Goal: Transaction & Acquisition: Download file/media

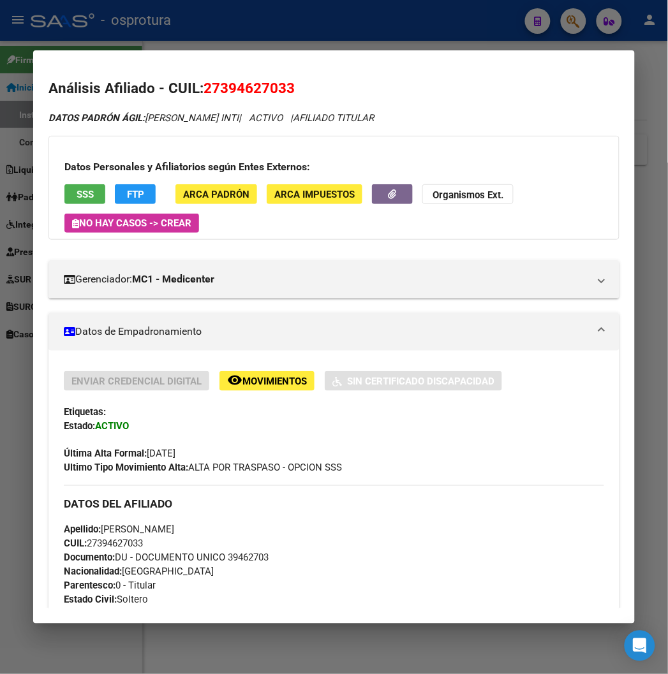
scroll to position [885, 0]
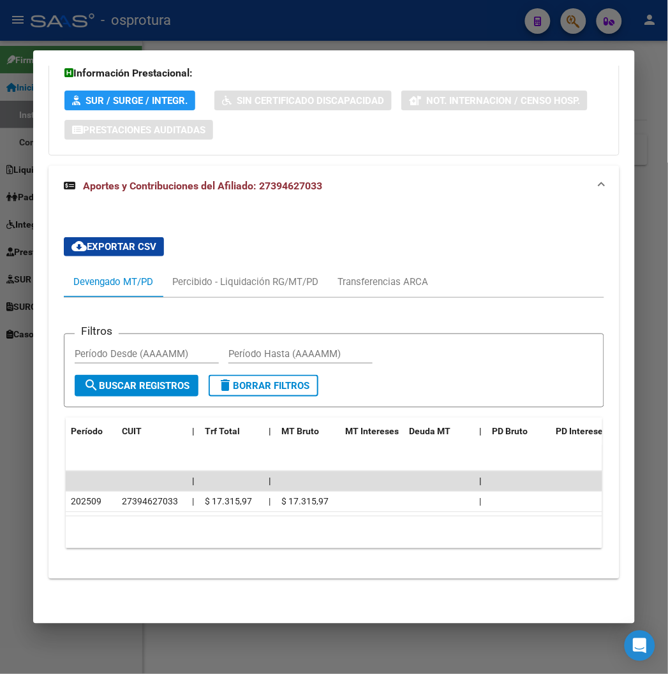
click at [292, 38] on div at bounding box center [334, 337] width 668 height 674
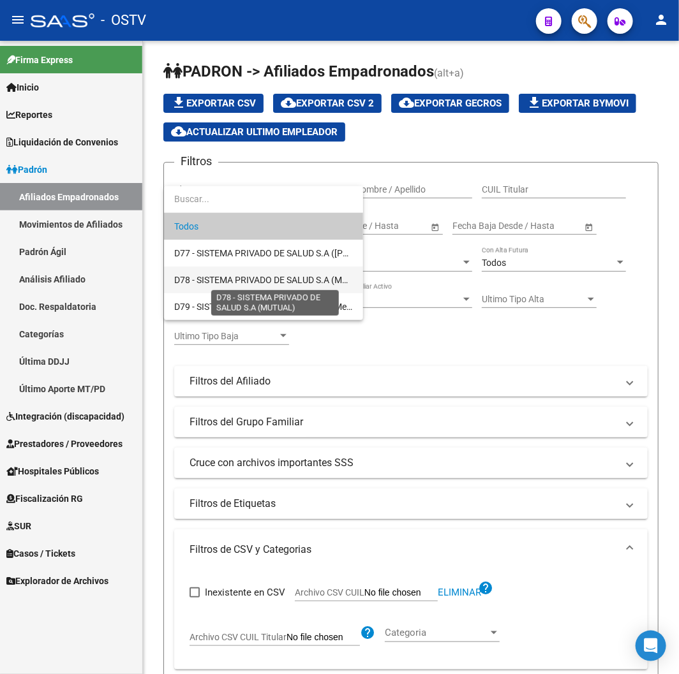
click at [257, 275] on span "D78 - SISTEMA PRIVADO DE SALUD S.A (MUTUAL)" at bounding box center [273, 280] width 198 height 10
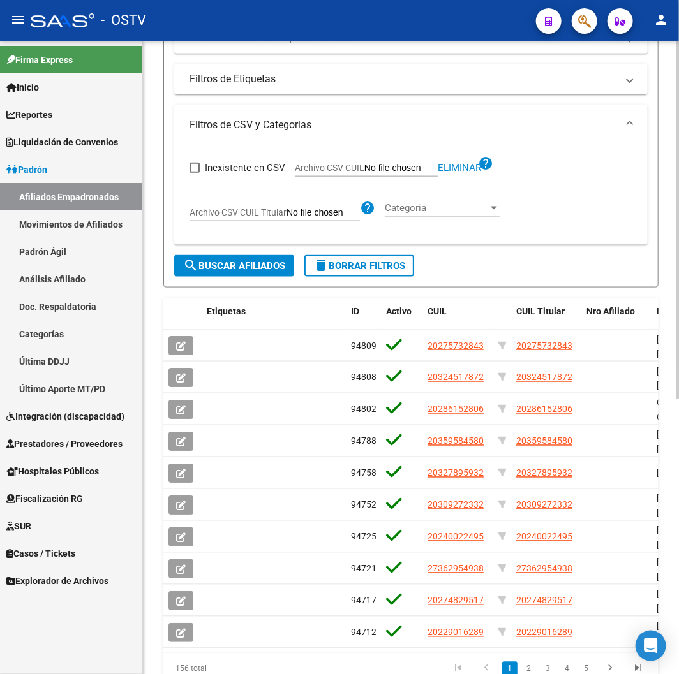
click at [267, 273] on button "search Buscar Afiliados" at bounding box center [234, 266] width 120 height 22
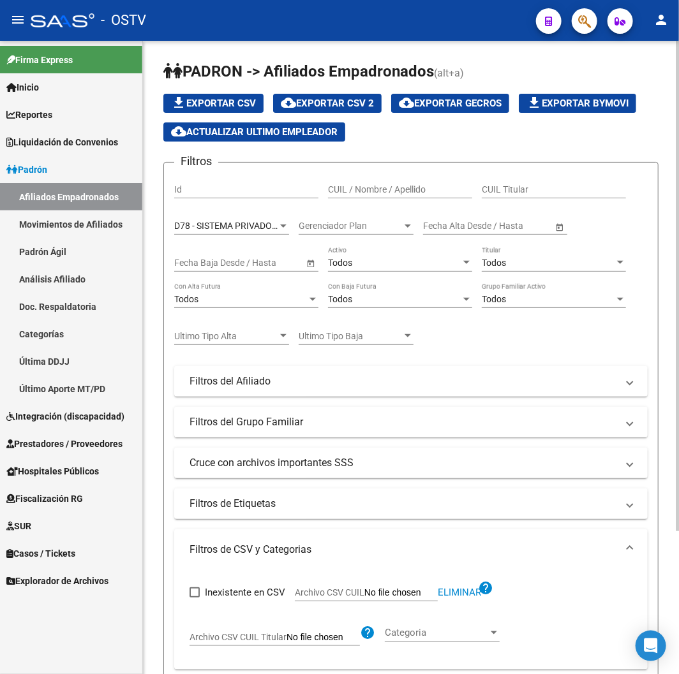
click at [226, 291] on div "Todos Con Alta Futura" at bounding box center [246, 296] width 144 height 26
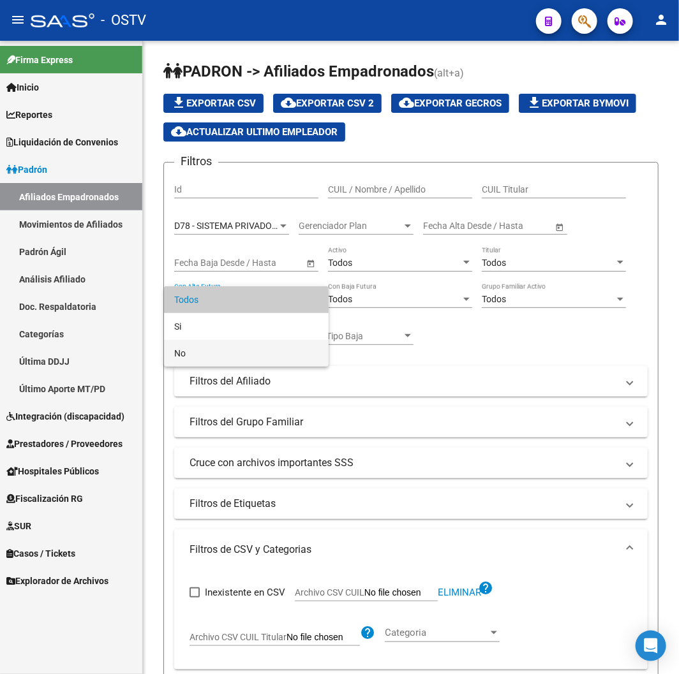
click at [223, 348] on span "No" at bounding box center [246, 353] width 144 height 27
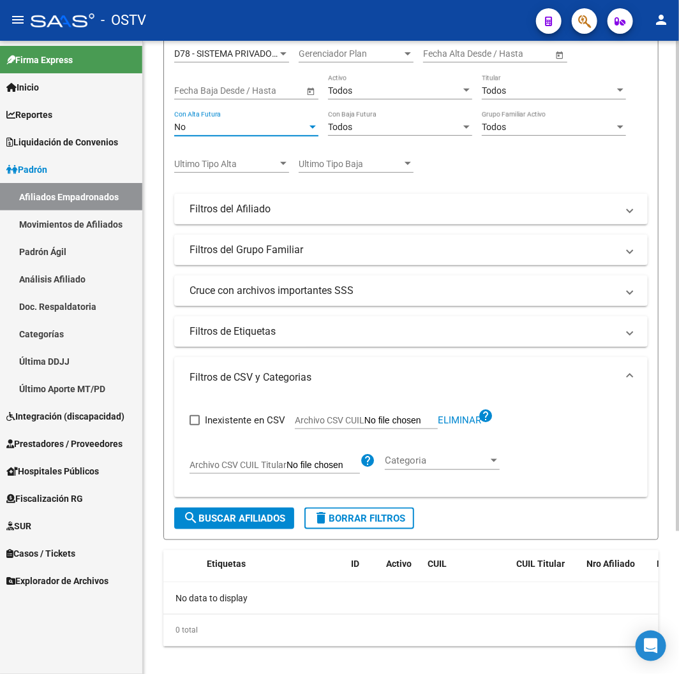
scroll to position [186, 0]
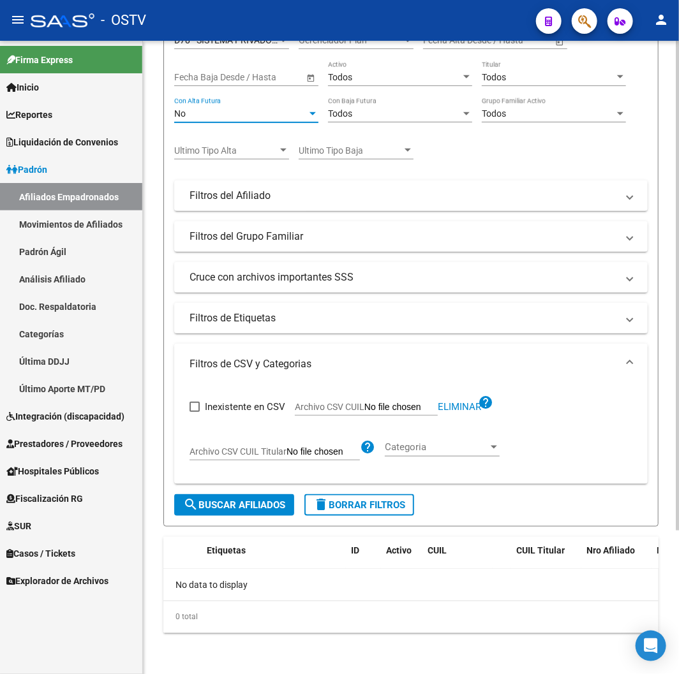
click at [260, 122] on div "No Con Alta Futura" at bounding box center [246, 110] width 144 height 26
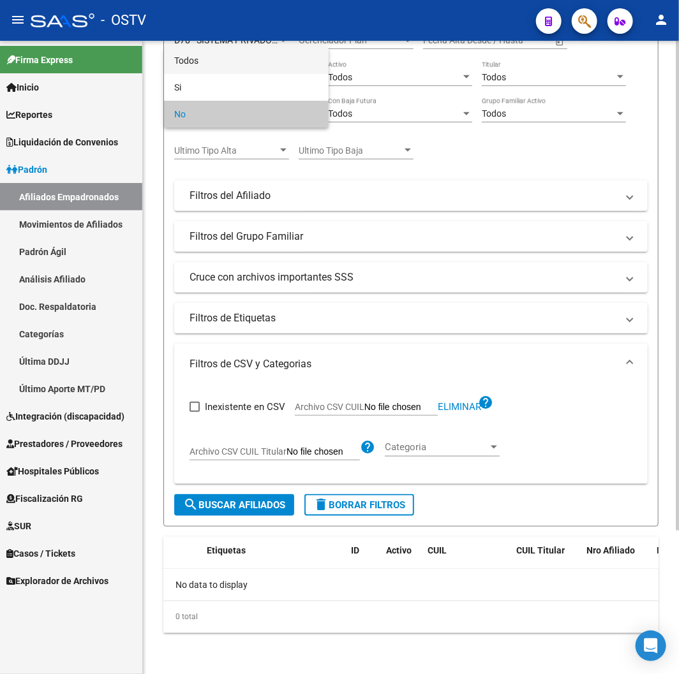
drag, startPoint x: 219, startPoint y: 64, endPoint x: 249, endPoint y: 107, distance: 52.6
click at [219, 63] on span "Todos" at bounding box center [246, 60] width 144 height 27
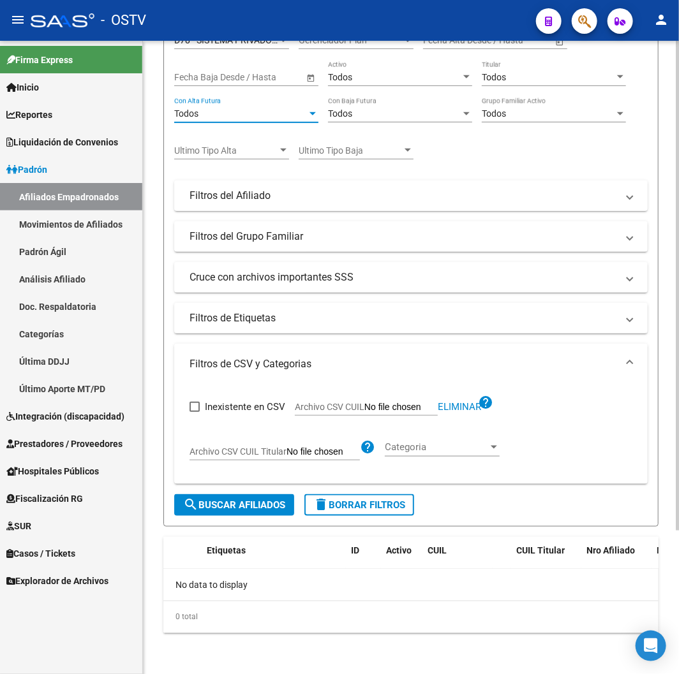
scroll to position [115, 0]
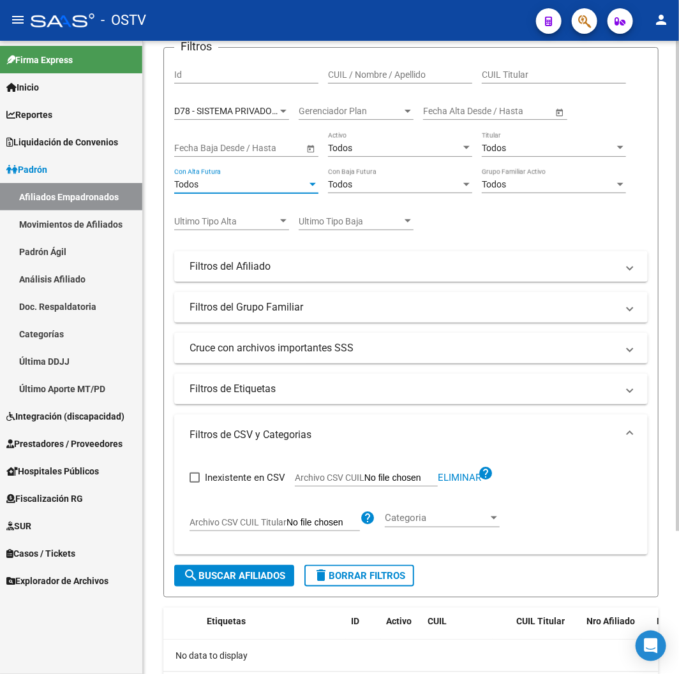
click at [360, 151] on div "Todos" at bounding box center [394, 148] width 133 height 11
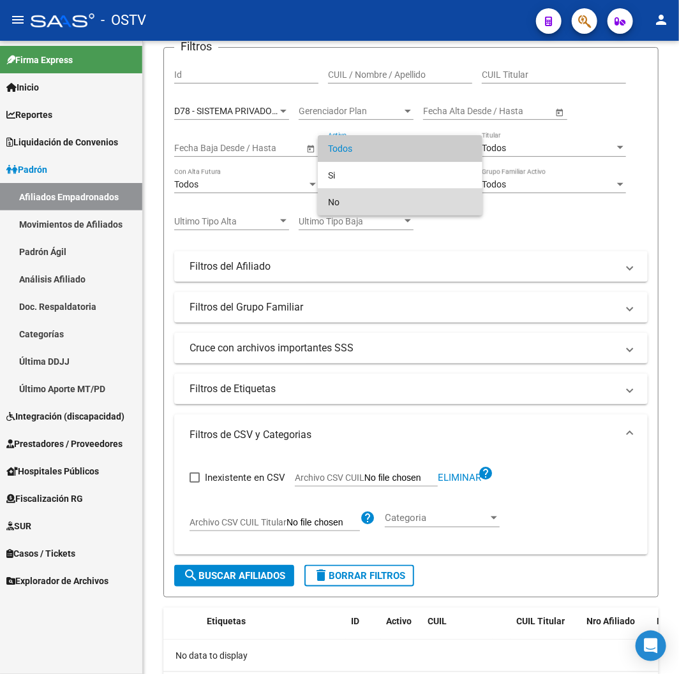
click at [359, 200] on span "No" at bounding box center [400, 202] width 144 height 27
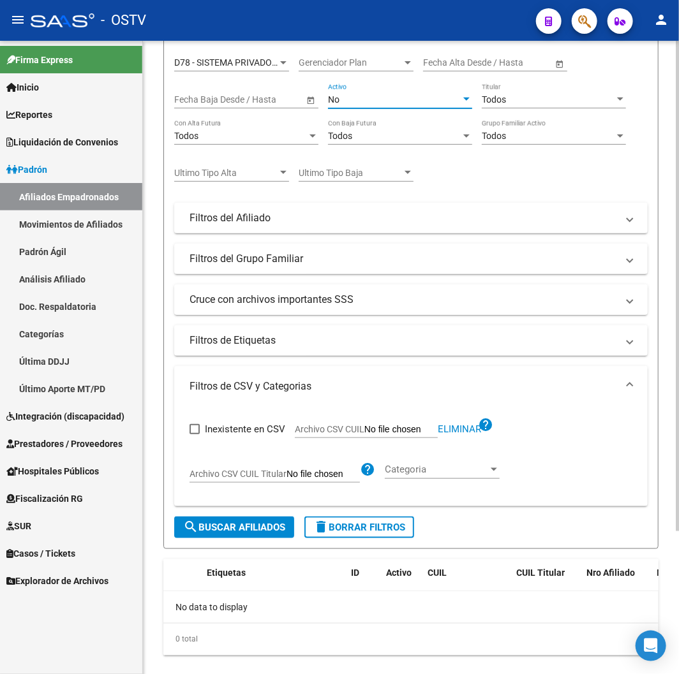
scroll to position [186, 0]
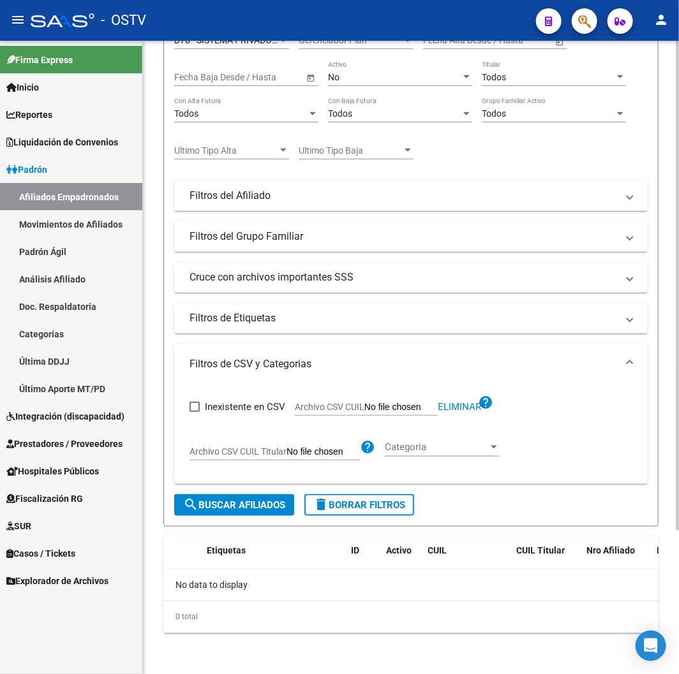
drag, startPoint x: 194, startPoint y: 494, endPoint x: 195, endPoint y: 502, distance: 8.3
click at [195, 496] on form "Filtros Id CUIL / Nombre / Apellido CUIL Titular D78 - SISTEMA PRIVADO DE SALUD…" at bounding box center [410, 251] width 495 height 550
click at [196, 508] on mat-icon "search" at bounding box center [190, 504] width 15 height 15
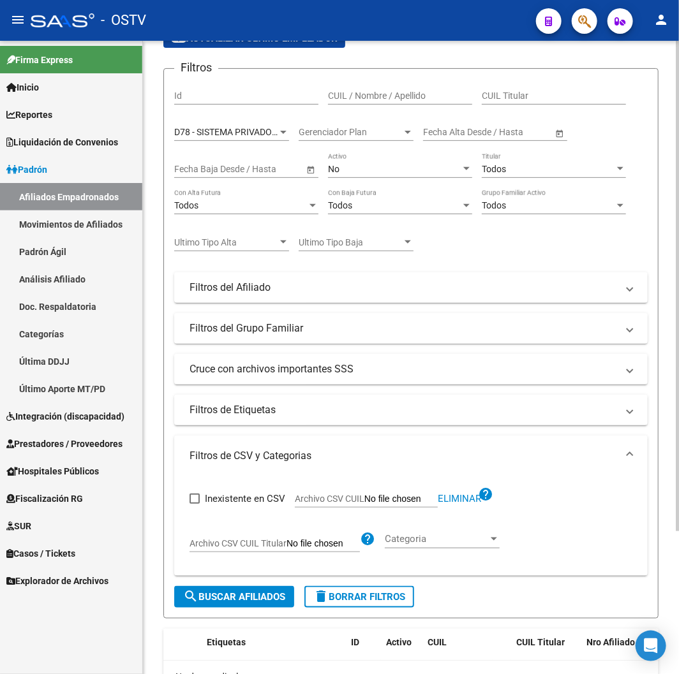
scroll to position [0, 0]
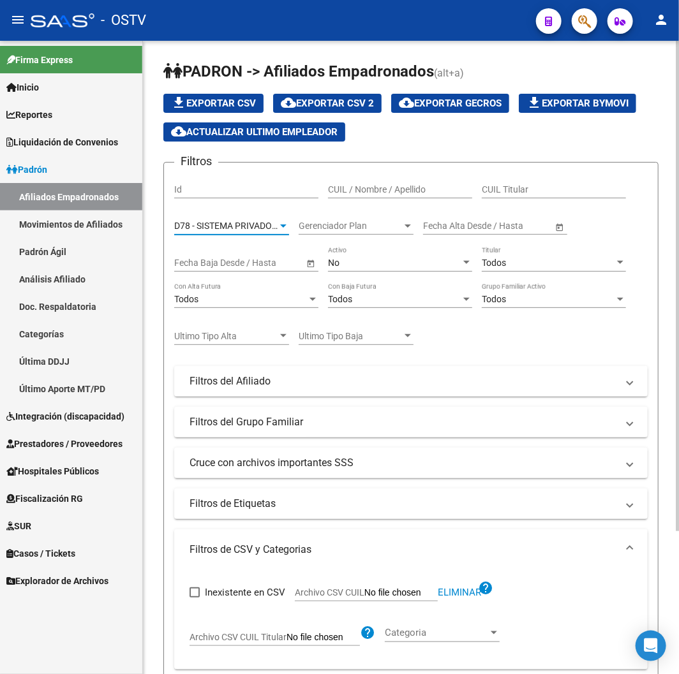
click at [247, 224] on span "D78 - SISTEMA PRIVADO DE SALUD S.A (MUTUAL)" at bounding box center [273, 226] width 198 height 10
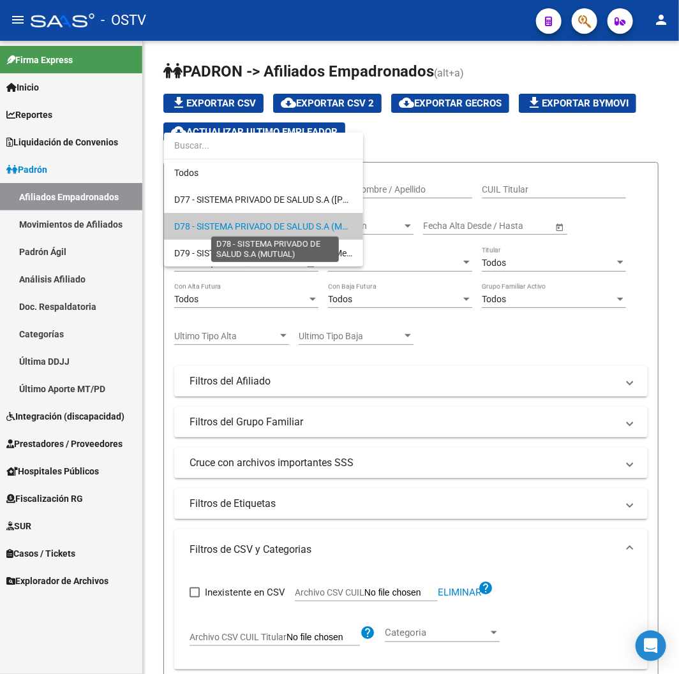
click at [245, 223] on span "D78 - SISTEMA PRIVADO DE SALUD S.A (MUTUAL)" at bounding box center [273, 226] width 198 height 10
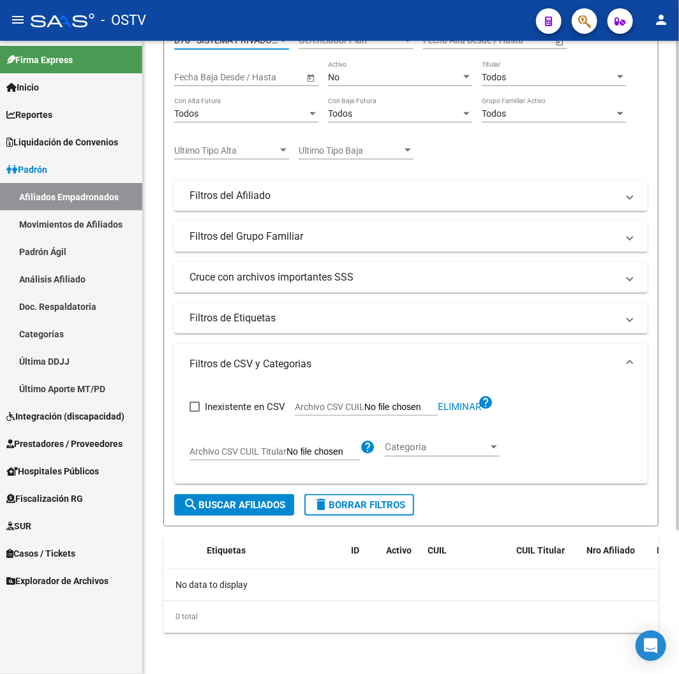
click at [378, 513] on button "delete Borrar Filtros" at bounding box center [359, 505] width 110 height 22
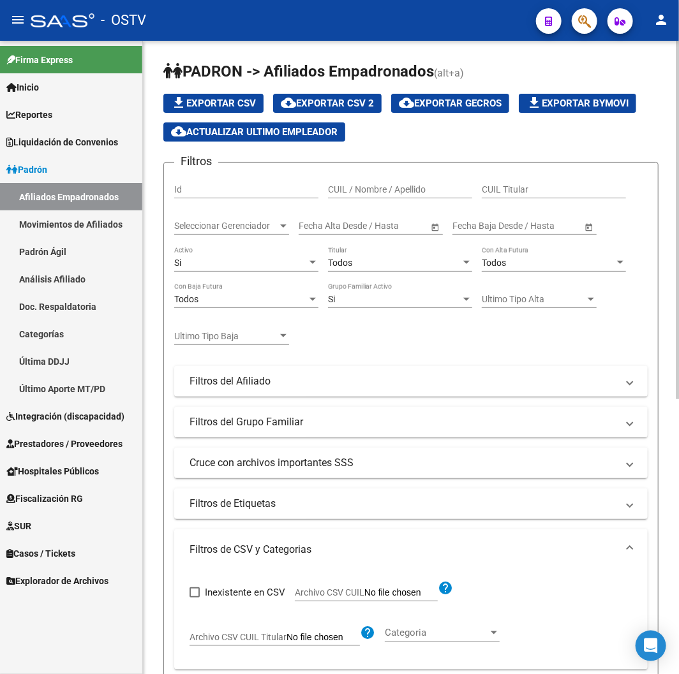
click at [286, 270] on div "Si Activo" at bounding box center [246, 259] width 144 height 26
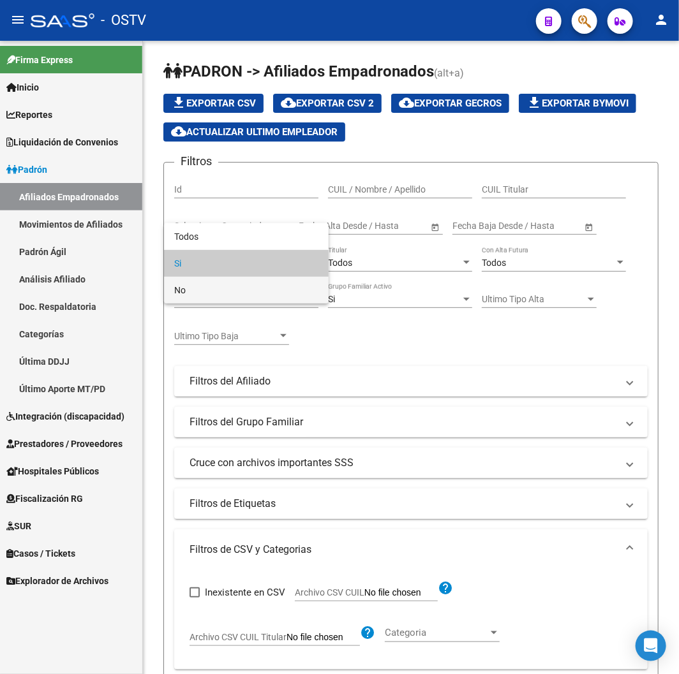
click at [287, 283] on span "No" at bounding box center [246, 290] width 144 height 27
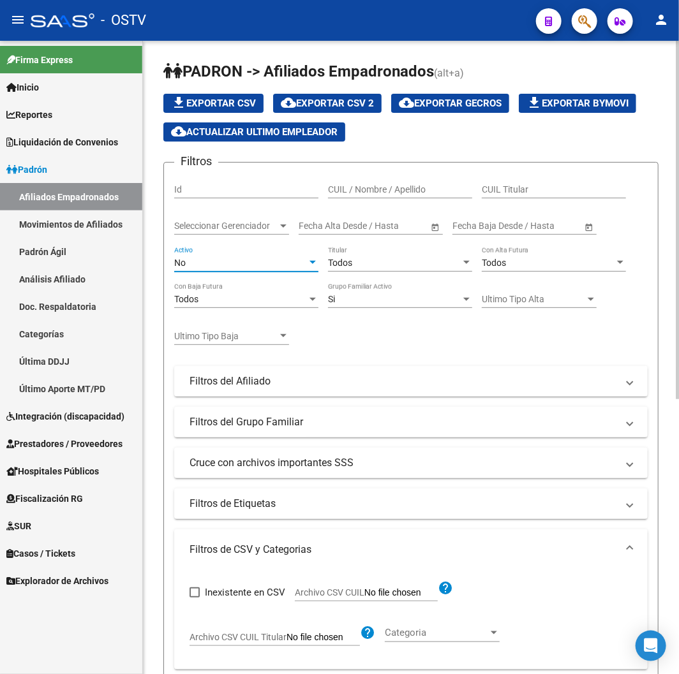
click at [283, 246] on div "Seleccionar Gerenciador Seleccionar Gerenciador" at bounding box center [231, 227] width 115 height 36
click at [272, 234] on div "Seleccionar Gerenciador Seleccionar Gerenciador" at bounding box center [231, 222] width 115 height 26
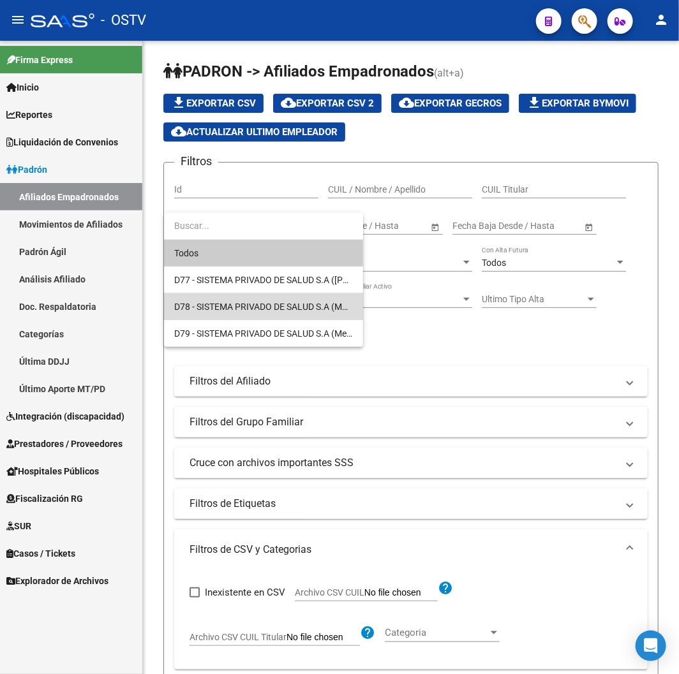
click at [254, 298] on span "D78 - SISTEMA PRIVADO DE SALUD S.A (MUTUAL)" at bounding box center [263, 306] width 179 height 27
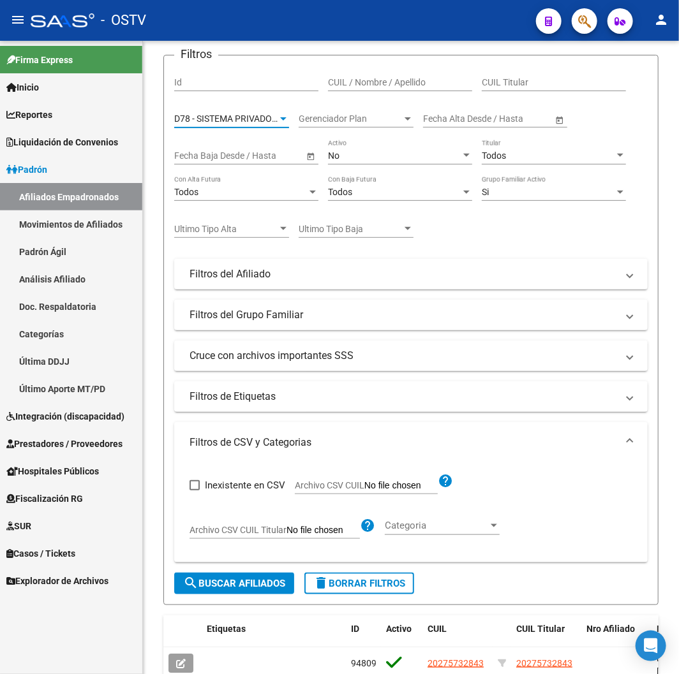
scroll to position [212, 0]
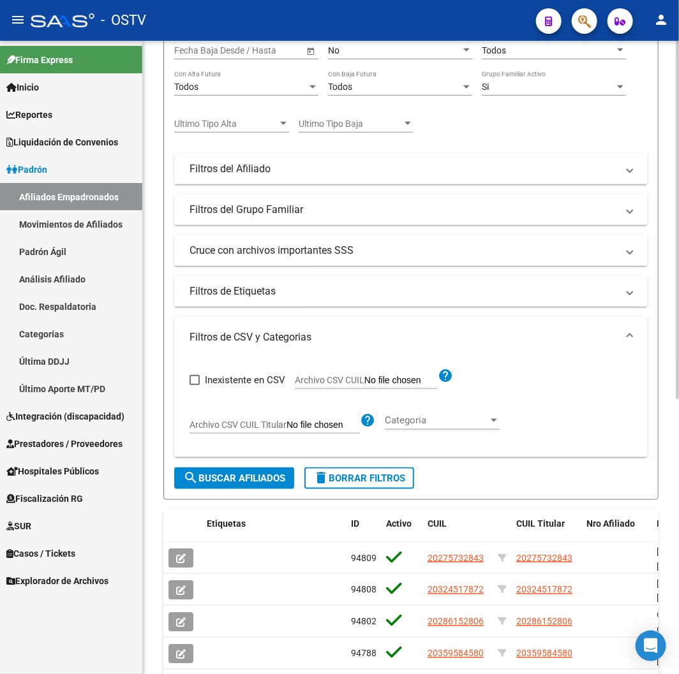
click at [218, 471] on button "search Buscar Afiliados" at bounding box center [234, 479] width 120 height 22
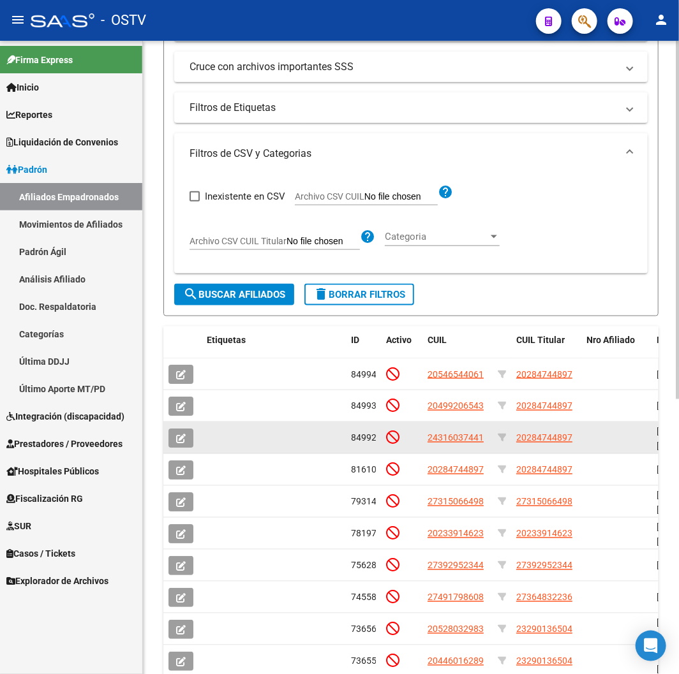
scroll to position [0, 0]
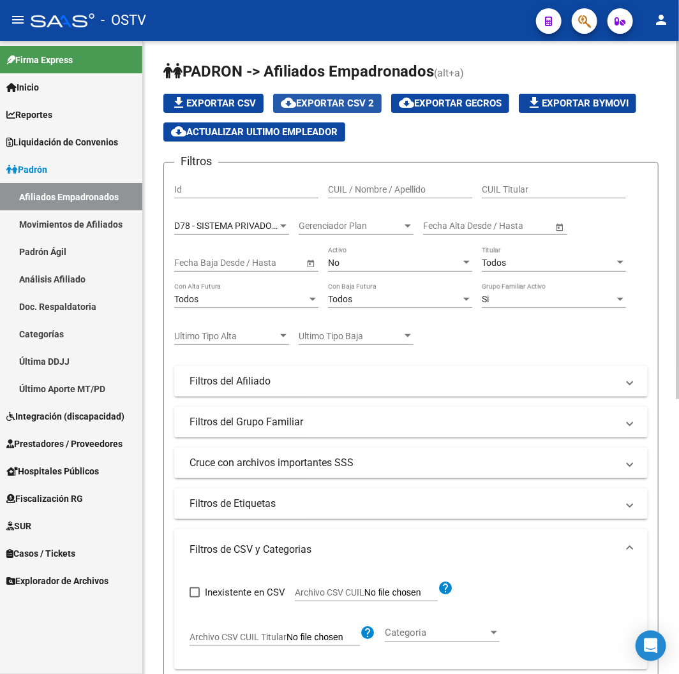
click at [373, 111] on button "cloud_download Exportar CSV 2" at bounding box center [327, 103] width 108 height 19
